Goal: Find specific page/section: Locate item on page

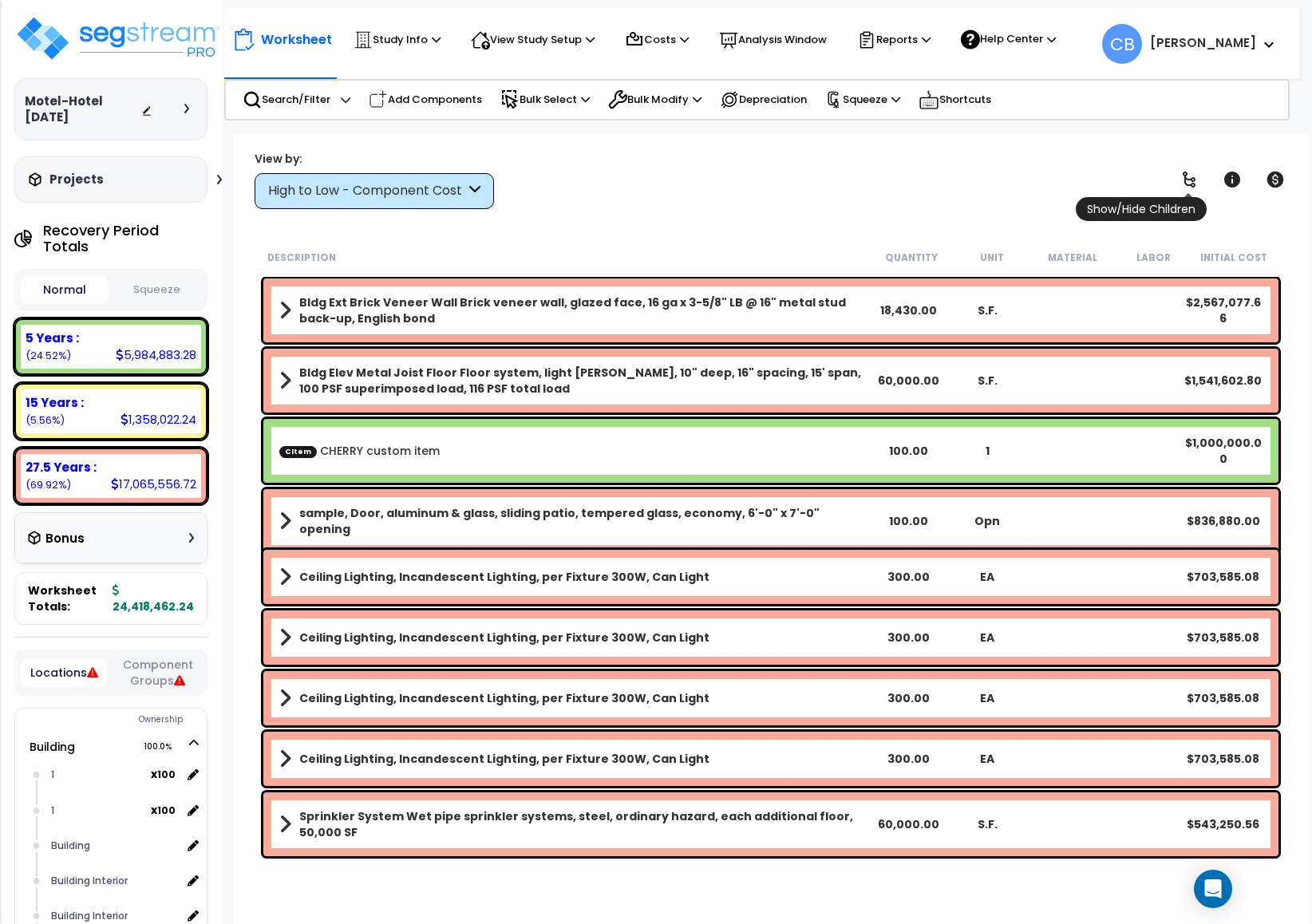
click at [1195, 174] on icon at bounding box center [1188, 179] width 19 height 19
click at [1195, 175] on icon at bounding box center [1188, 179] width 19 height 19
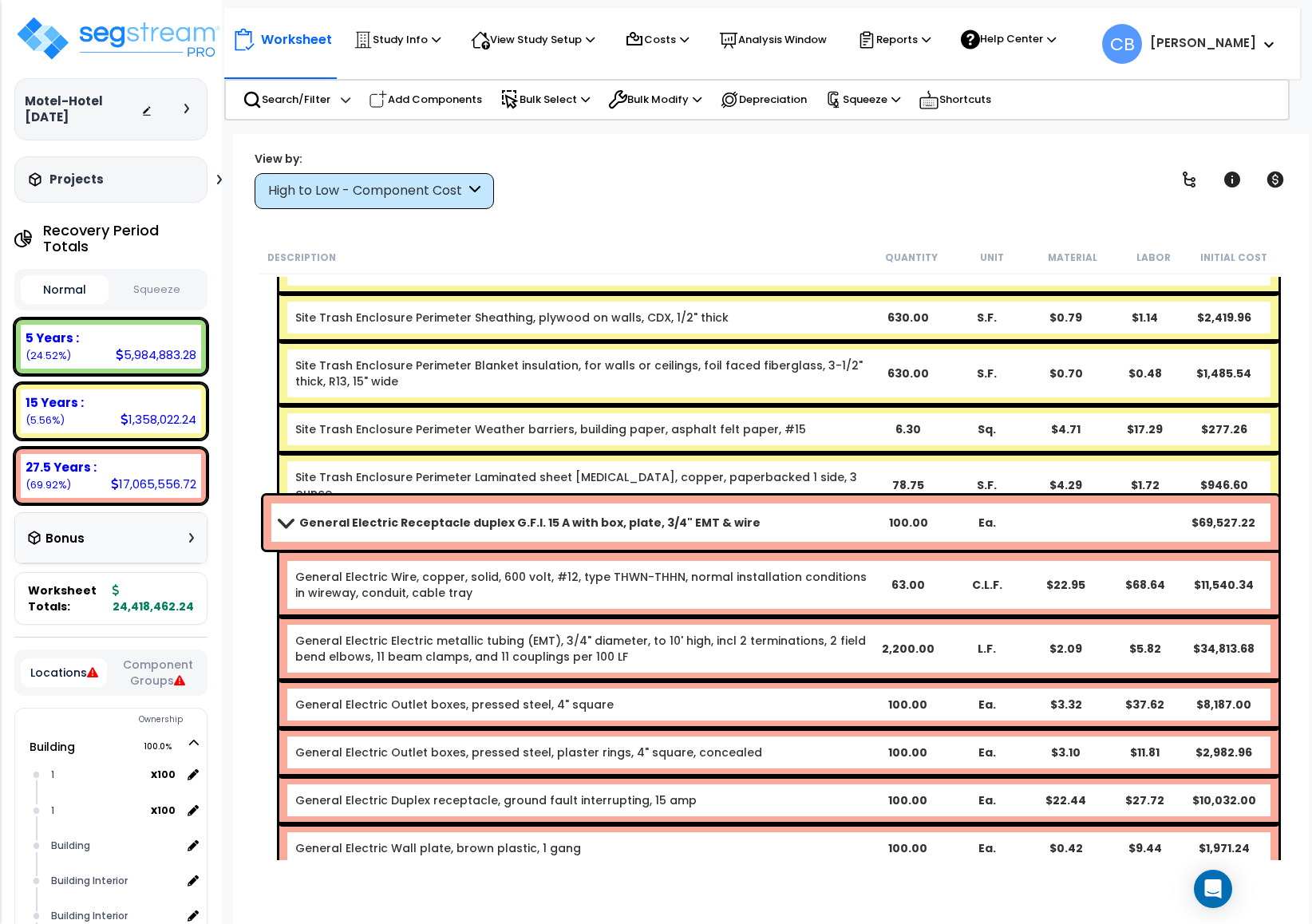
scroll to position [70, 0]
click at [582, 220] on div "Worksheet Study Info Study Setup Add Property Unit Template study Clone study CB" at bounding box center [771, 596] width 1075 height 924
click at [583, 228] on div "Worksheet Study Info Study Setup Add Property Unit Template study Clone study CB" at bounding box center [771, 596] width 1075 height 924
click at [700, 241] on div "Description Quantity Unit Material Labor Initial Cost" at bounding box center [771, 257] width 1023 height 34
click at [701, 254] on div "Description Quantity Unit Material Labor Initial Cost" at bounding box center [771, 257] width 1023 height 34
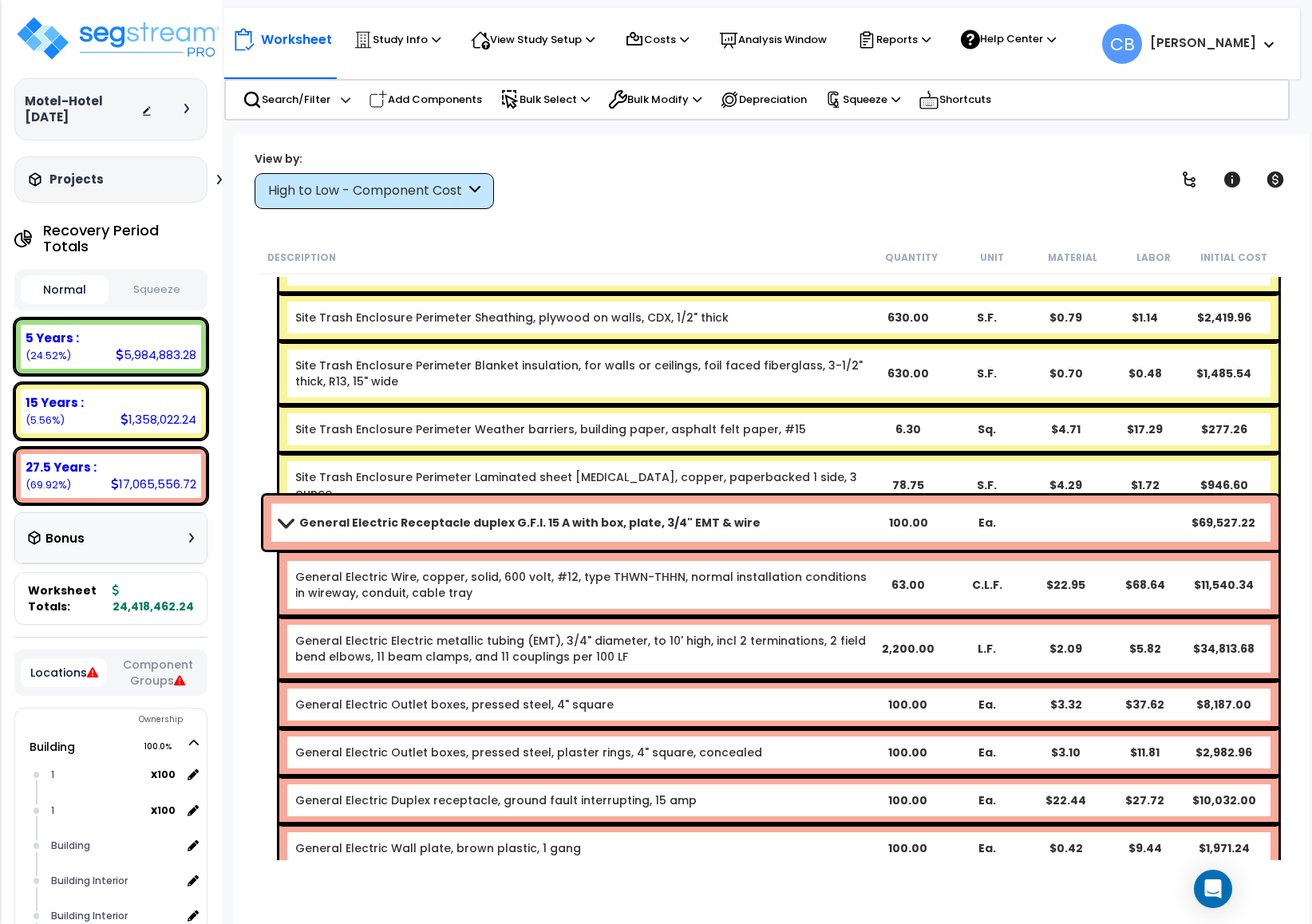
click at [523, 262] on div "Description" at bounding box center [570, 257] width 604 height 16
click at [522, 261] on div "Description" at bounding box center [570, 257] width 604 height 16
click at [688, 259] on div "Description" at bounding box center [570, 257] width 604 height 16
drag, startPoint x: 632, startPoint y: 259, endPoint x: 446, endPoint y: 259, distance: 186.0
click at [630, 261] on div "Description" at bounding box center [570, 257] width 604 height 16
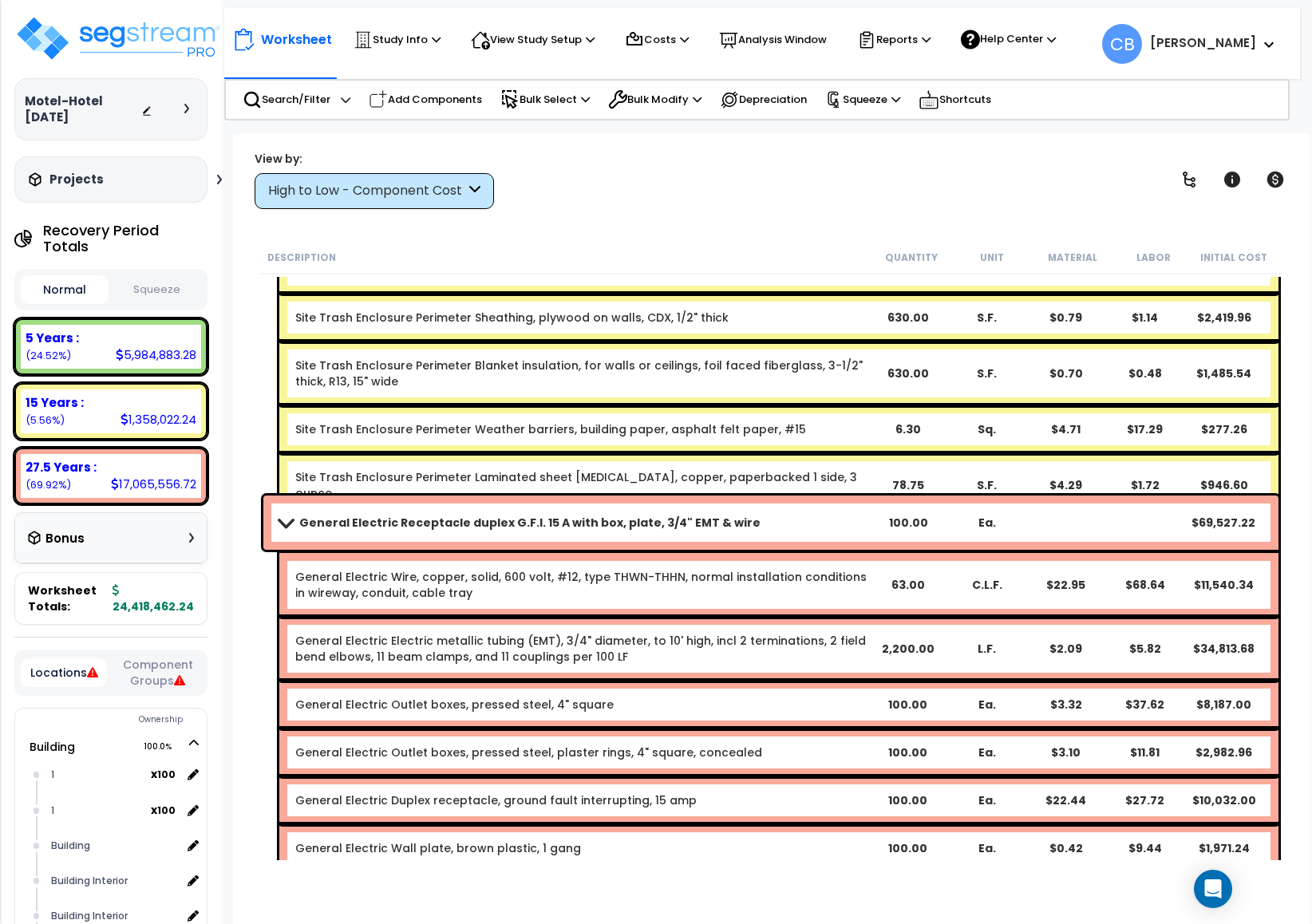
click at [444, 259] on div "Description" at bounding box center [570, 257] width 604 height 16
click at [635, 281] on div "Site Trash Enclosure Perimeter Ashlar veneer, random or random rectangular, saw…" at bounding box center [778, 262] width 999 height 64
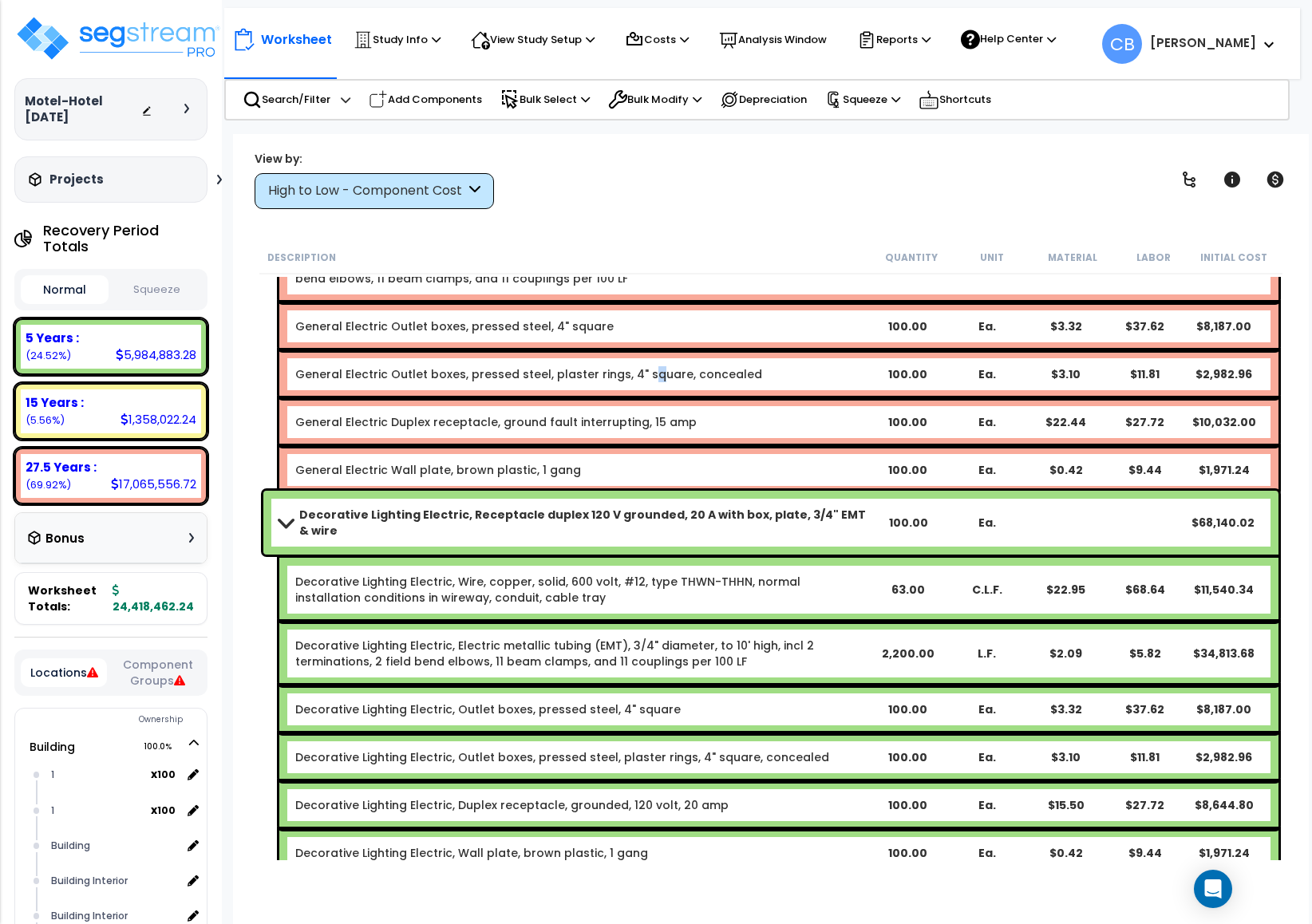
click at [640, 282] on div "General Electric Receptacle duplex G.F.I. 15 A with box, plate, 3/4" EMT & wire…" at bounding box center [771, 305] width 1023 height 385
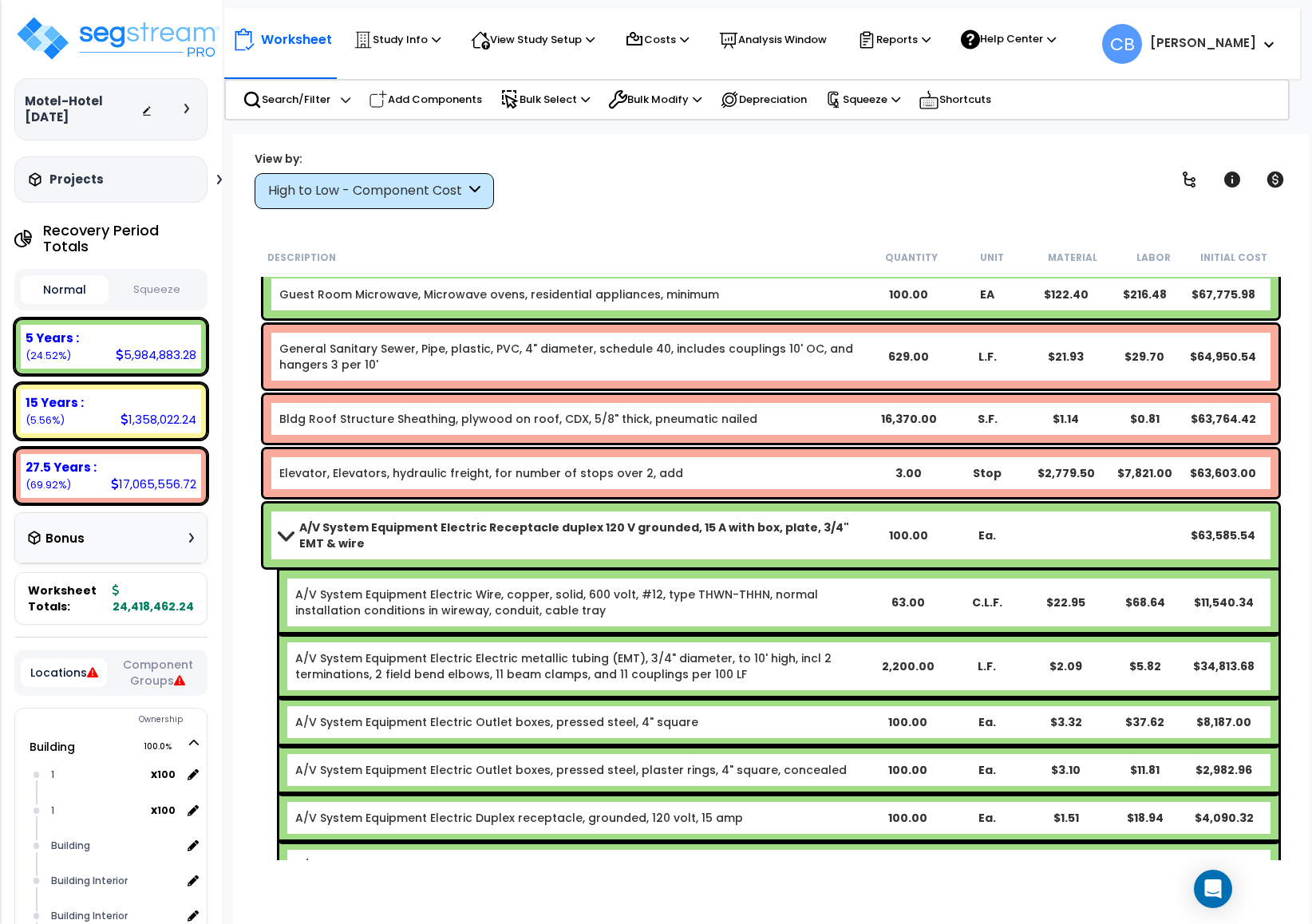
click at [798, 281] on div "Guest Room Microwave, Microwave ovens, residential appliances, minimum 100.00 E…" at bounding box center [771, 295] width 1015 height 48
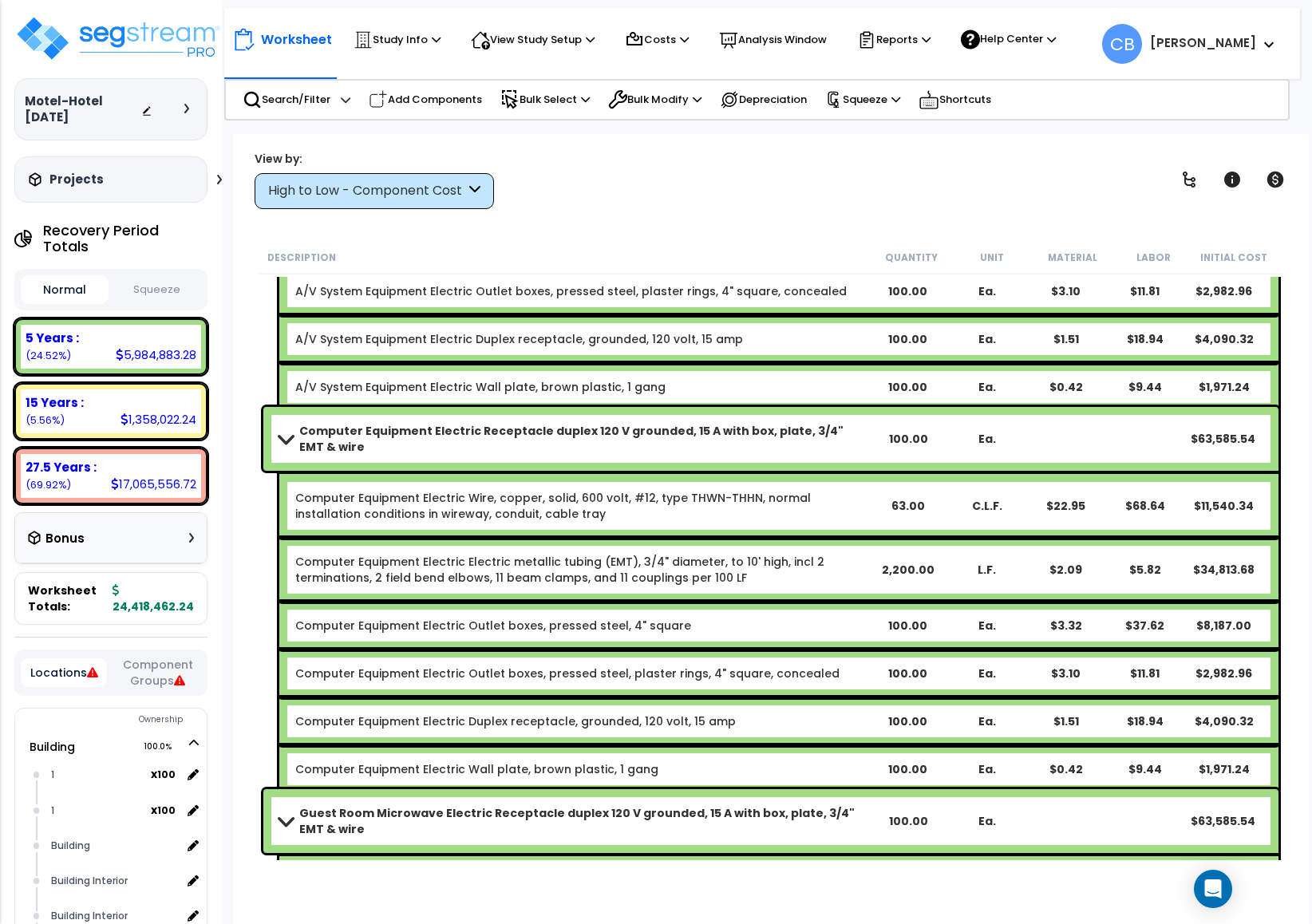
drag, startPoint x: 735, startPoint y: 322, endPoint x: 697, endPoint y: 318, distance: 38.2
click at [736, 322] on div "A/V System Equipment Electric Duplex receptacle, grounded, 120 volt, 15 amp 100…" at bounding box center [778, 339] width 999 height 48
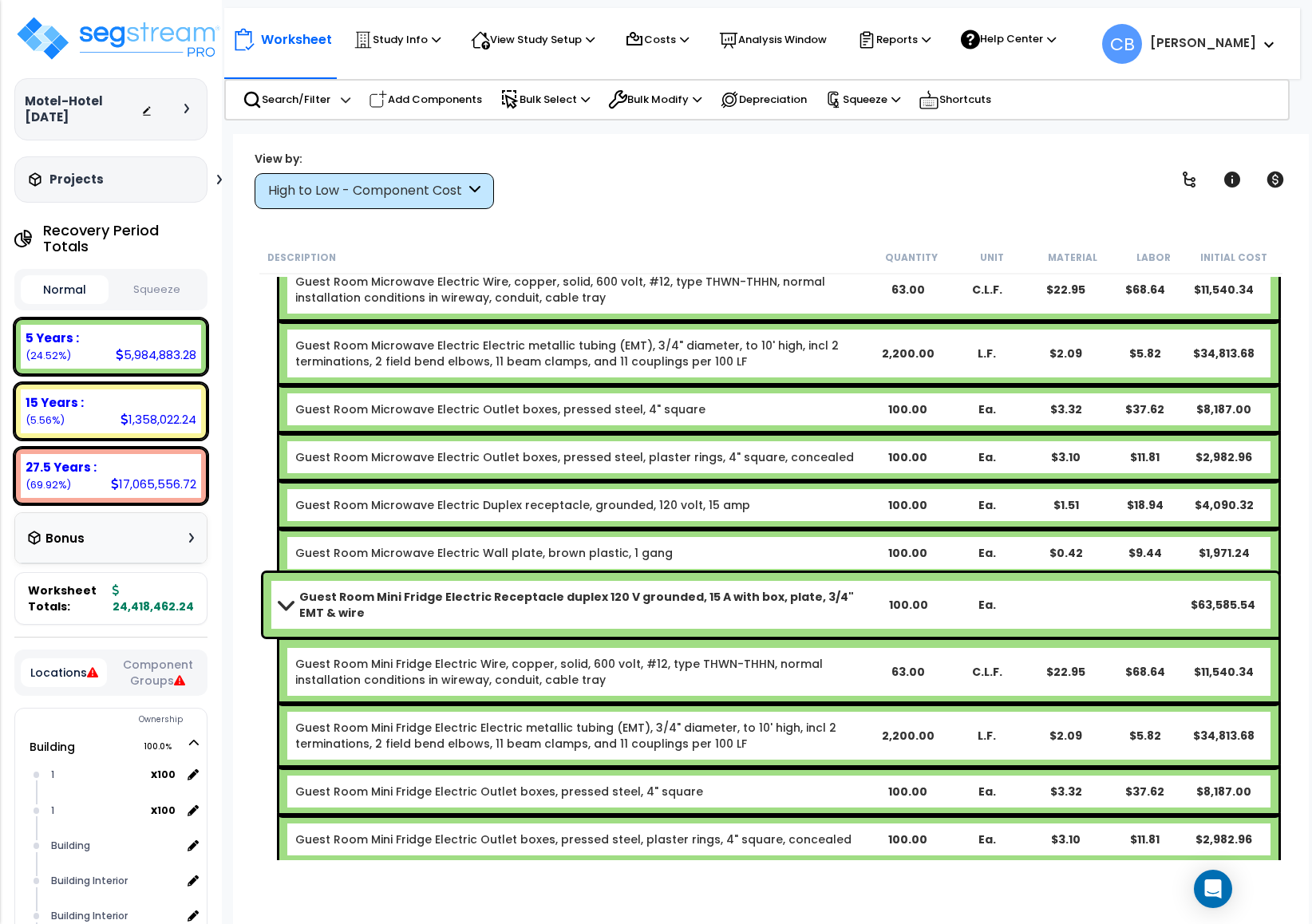
drag, startPoint x: 525, startPoint y: 322, endPoint x: 575, endPoint y: 321, distance: 50.0
click at [523, 322] on div "Guest Room Microwave Electric Electric metallic tubing (EMT), 3/4" diameter, to…" at bounding box center [778, 354] width 999 height 64
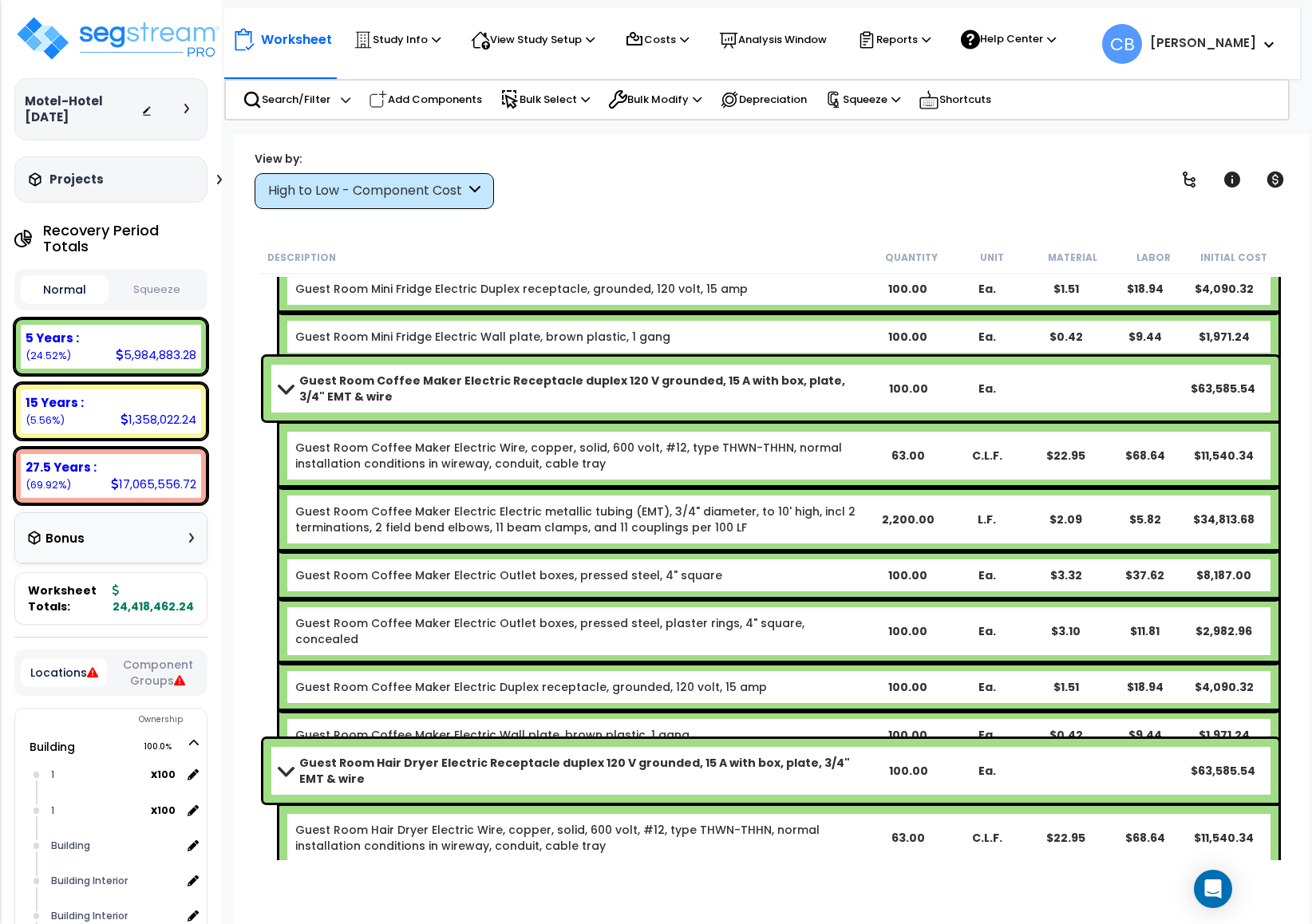
click at [675, 329] on b "Guest Room Mini Fridge Electric Wall plate, brown plastic, 1 gang" at bounding box center [581, 337] width 572 height 16
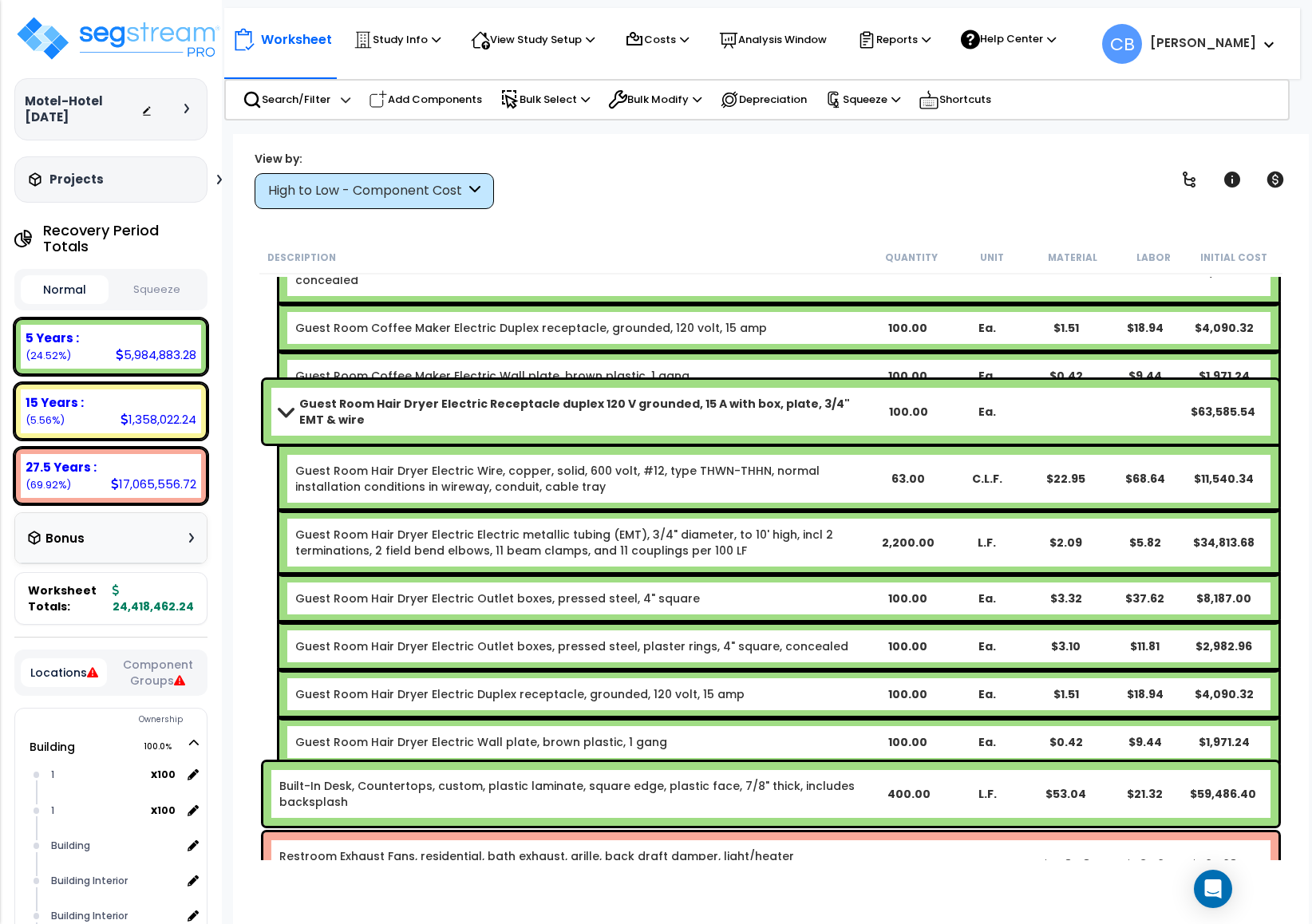
click at [285, 238] on div "Worksheet Study Info Study Setup Add Property Unit Template study Clone study CB" at bounding box center [771, 596] width 1075 height 924
click at [283, 237] on div "Worksheet Study Info Study Setup Add Property Unit Template study Clone study CB" at bounding box center [771, 596] width 1075 height 924
click at [290, 240] on div "Worksheet Study Info Study Setup Add Property Unit Template study Clone study CB" at bounding box center [771, 596] width 1075 height 924
click at [477, 241] on div "Description Quantity Unit Material Labor Initial Cost" at bounding box center [771, 257] width 1023 height 34
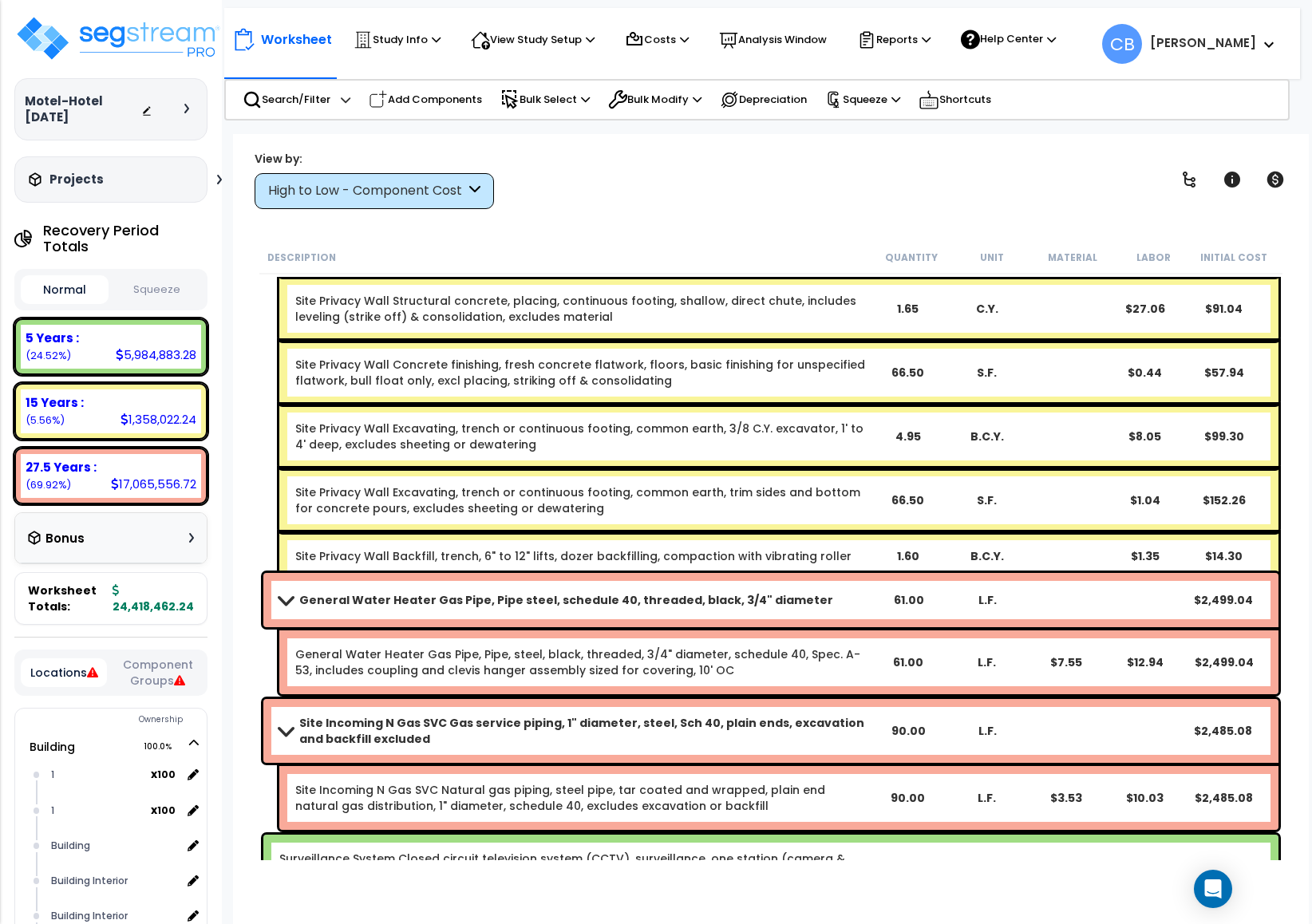
scroll to position [53207, 0]
